Goal: Find specific page/section: Find specific page/section

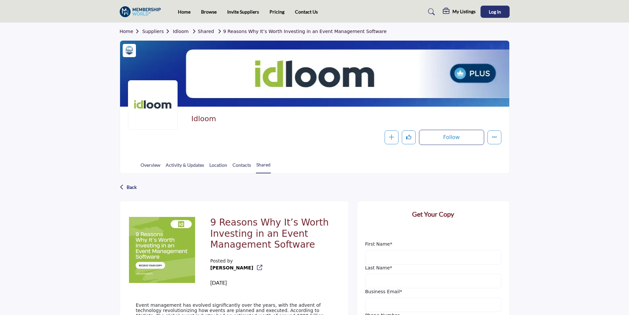
click at [131, 188] on p "Back" at bounding box center [132, 187] width 10 height 12
click at [122, 188] on icon at bounding box center [122, 187] width 4 height 7
click at [125, 188] on div "Back" at bounding box center [315, 187] width 390 height 17
click at [239, 166] on link "Contacts" at bounding box center [241, 168] width 19 height 12
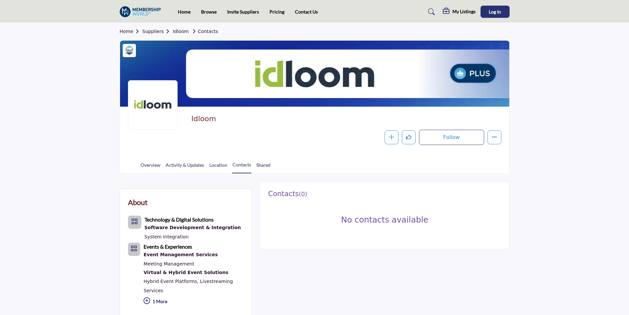
click at [264, 165] on link "Shared" at bounding box center [263, 168] width 15 height 12
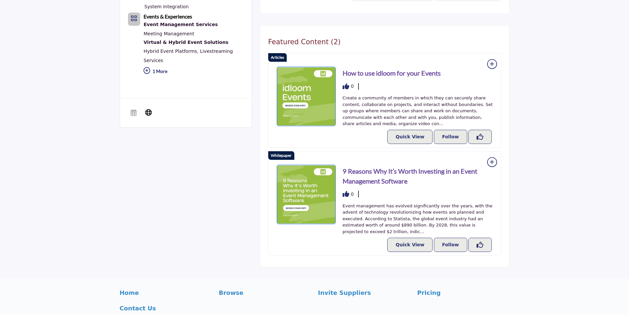
scroll to position [264, 0]
